Goal: Navigation & Orientation: Find specific page/section

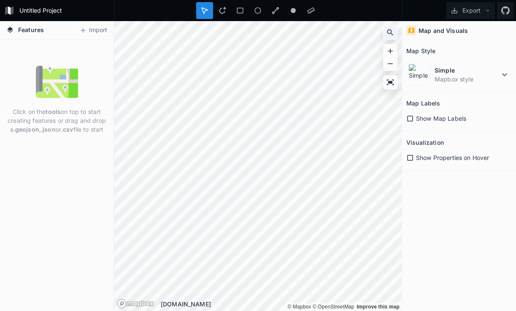
click at [391, 30] on icon at bounding box center [391, 33] width 6 height 6
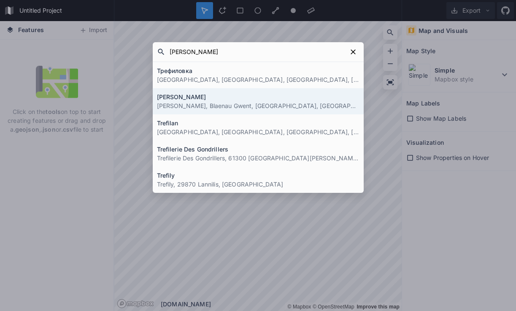
type input "[PERSON_NAME]"
click at [310, 105] on p "[PERSON_NAME], Blaenau Gwent, [GEOGRAPHIC_DATA], [GEOGRAPHIC_DATA]" at bounding box center [258, 105] width 203 height 9
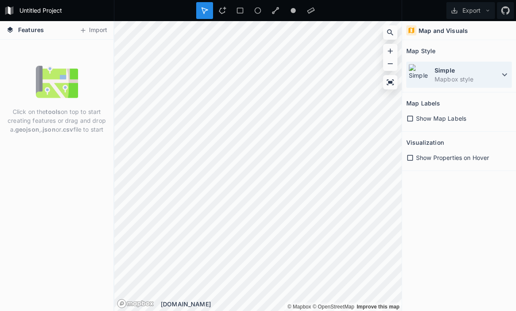
click at [471, 69] on dt "Simple" at bounding box center [467, 70] width 65 height 9
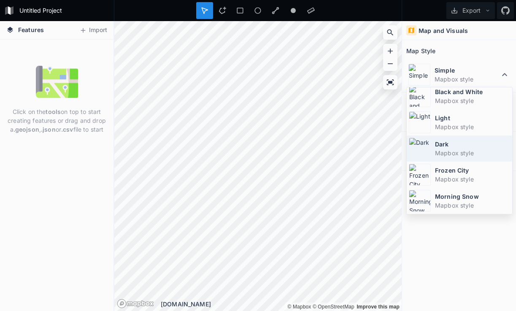
scroll to position [57, 0]
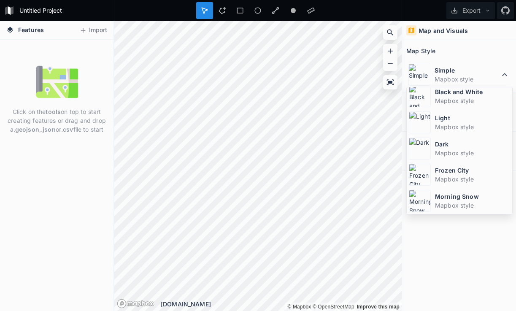
click at [509, 59] on div "Simple Mapbox style Simple Mapbox style Satellite-Streets Mapbox style Black an…" at bounding box center [460, 72] width 106 height 30
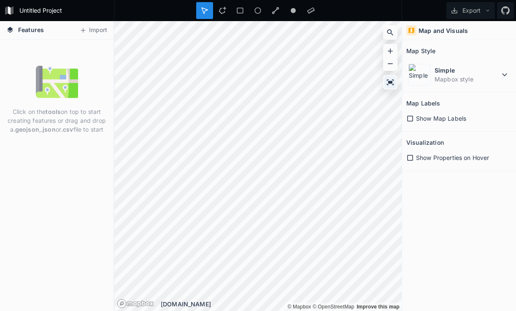
click at [394, 82] on icon at bounding box center [390, 82] width 8 height 8
click at [394, 52] on icon at bounding box center [390, 51] width 8 height 8
click at [506, 76] on icon at bounding box center [505, 75] width 10 height 10
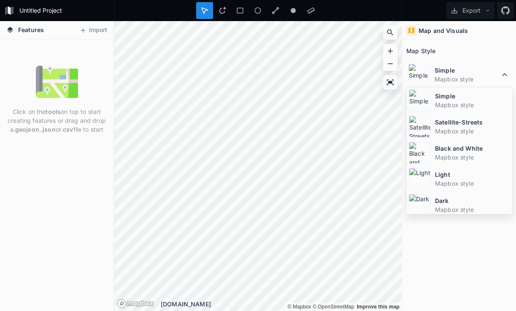
click at [433, 28] on h4 "Map and Visuals" at bounding box center [443, 30] width 49 height 9
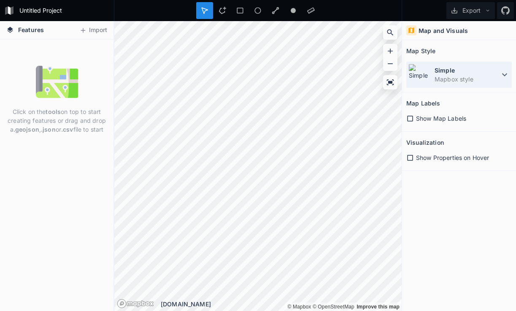
click at [501, 80] on div "Simple Mapbox style" at bounding box center [460, 75] width 106 height 26
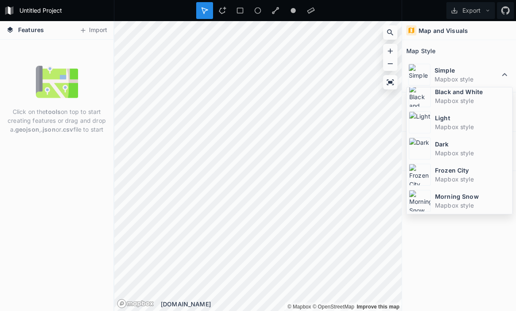
click at [459, 274] on div "Map and Visuals Map Style Simple Mapbox style Simple Mapbox style Satellite-Str…" at bounding box center [459, 166] width 114 height 290
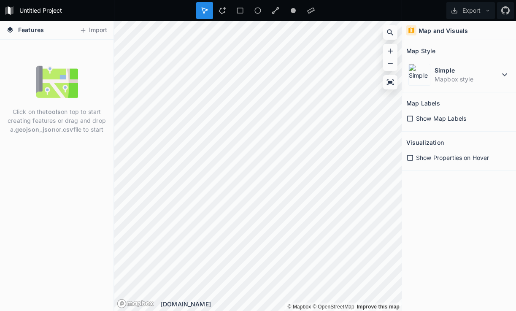
scroll to position [0, 0]
click at [419, 35] on div "Map and Visuals" at bounding box center [459, 30] width 114 height 19
click at [416, 78] on img at bounding box center [420, 75] width 22 height 22
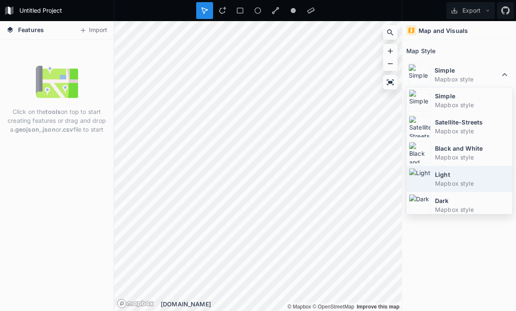
click at [440, 174] on dt "Light" at bounding box center [472, 174] width 75 height 9
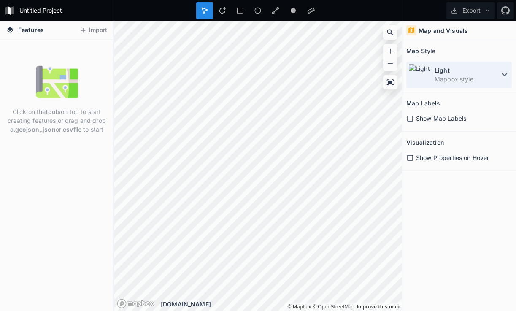
click at [431, 76] on div "Light Mapbox style" at bounding box center [460, 75] width 106 height 26
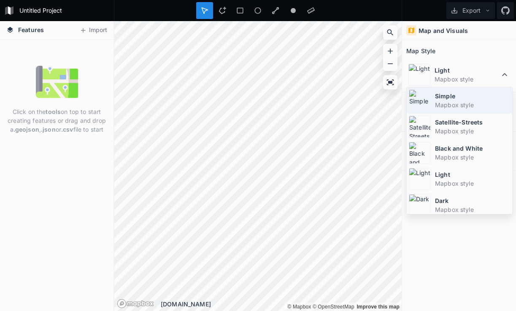
click at [431, 106] on img at bounding box center [420, 101] width 22 height 22
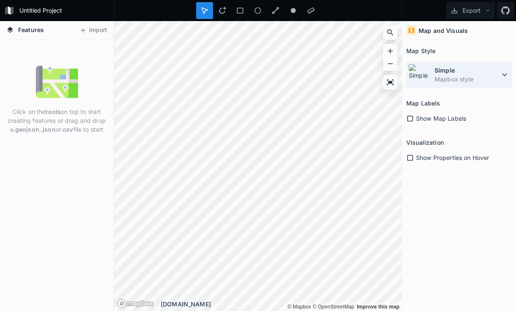
click at [425, 82] on img at bounding box center [420, 75] width 22 height 22
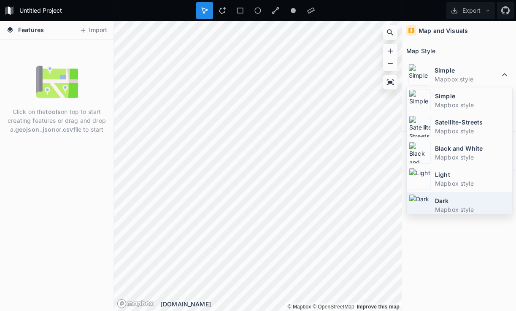
click at [453, 204] on dt "Dark" at bounding box center [472, 200] width 75 height 9
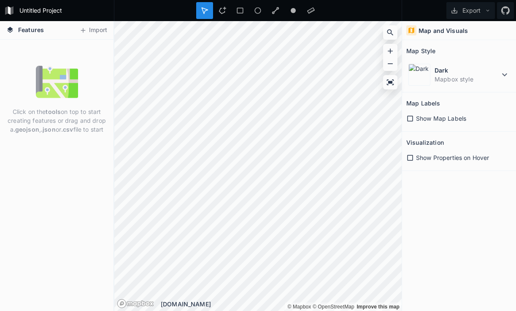
click at [412, 119] on icon at bounding box center [411, 119] width 8 height 8
click at [412, 119] on icon at bounding box center [411, 119] width 6 height 6
click at [412, 119] on icon at bounding box center [411, 119] width 8 height 8
click at [409, 158] on icon at bounding box center [411, 158] width 8 height 8
click at [410, 160] on icon at bounding box center [411, 158] width 6 height 6
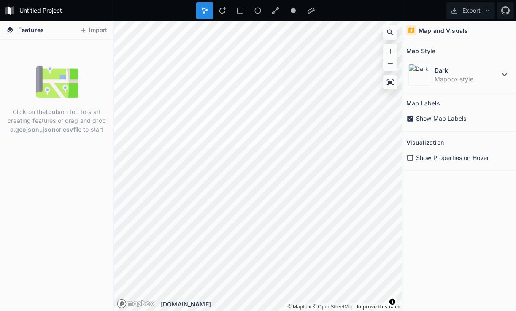
click at [123, 304] on link "Mapbox logo" at bounding box center [122, 304] width 10 height 10
